Goal: Information Seeking & Learning: Learn about a topic

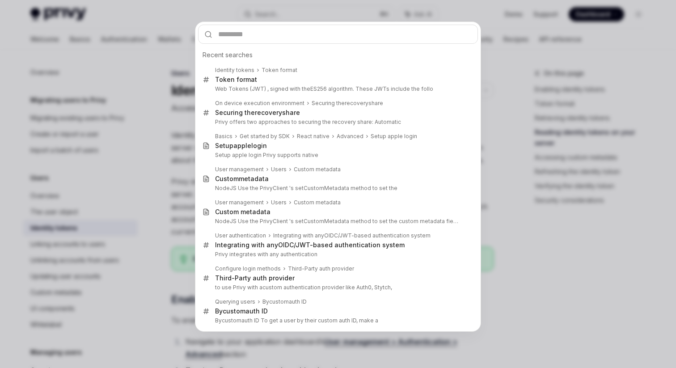
scroll to position [1464, 0]
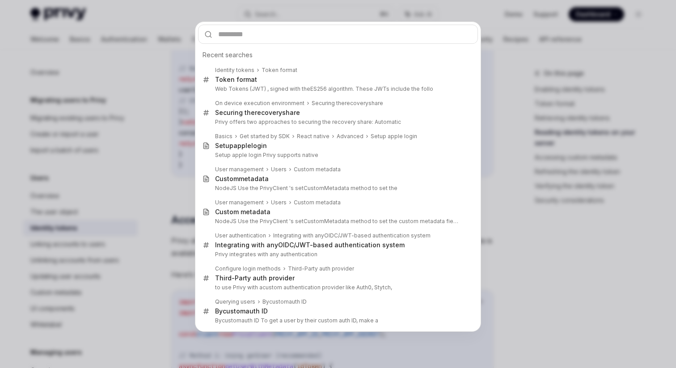
type input "**********"
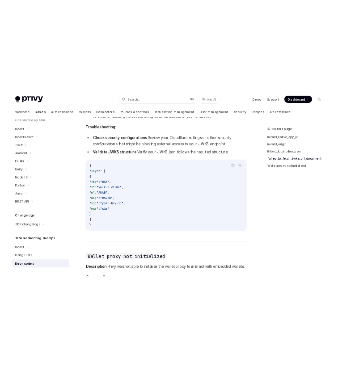
scroll to position [1169, 0]
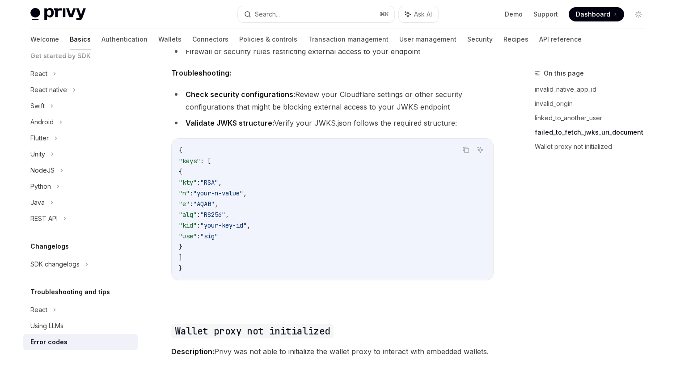
type textarea "*"
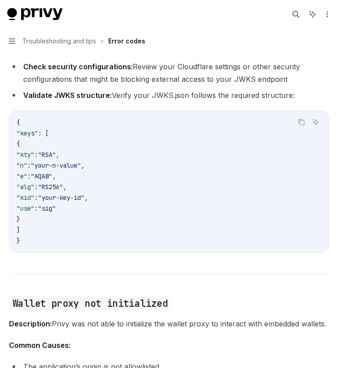
scroll to position [1189, 0]
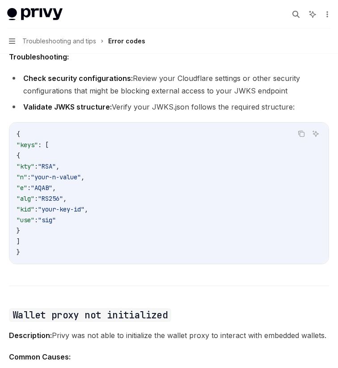
click at [34, 211] on span ""kid"" at bounding box center [26, 209] width 18 height 8
click at [34, 222] on span ""use"" at bounding box center [26, 220] width 18 height 8
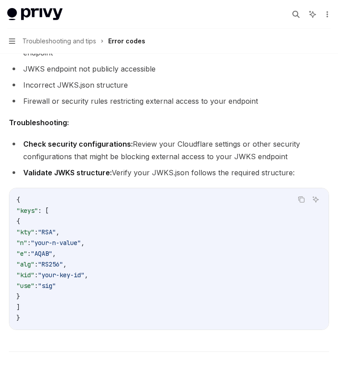
scroll to position [1027, 0]
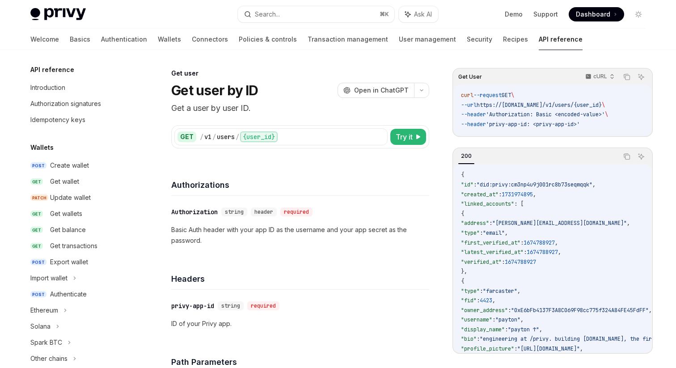
scroll to position [640, 0]
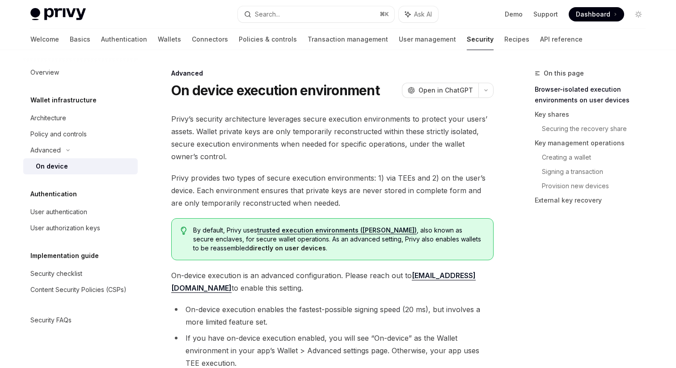
scroll to position [575, 0]
